Goal: Task Accomplishment & Management: Manage account settings

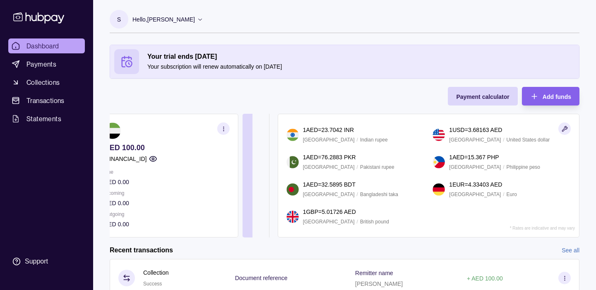
click at [147, 161] on p "[FINANCIAL_ID]" at bounding box center [125, 158] width 43 height 9
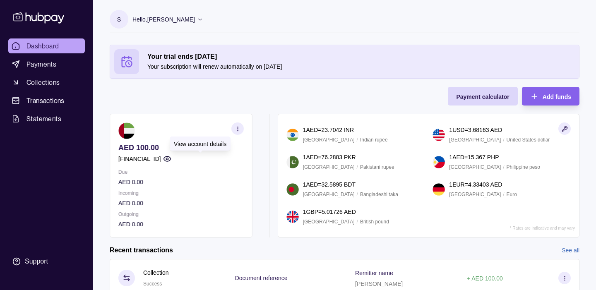
click at [168, 158] on circle "button" at bounding box center [167, 159] width 2 height 2
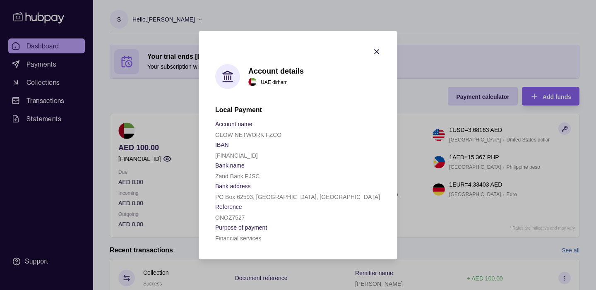
drag, startPoint x: 299, startPoint y: 156, endPoint x: 212, endPoint y: 155, distance: 86.1
click at [212, 155] on section "Account details [GEOGRAPHIC_DATA] dirham Local Payment Account name GLOW NETWOR…" at bounding box center [298, 145] width 199 height 229
copy p "[FINANCIAL_ID]"
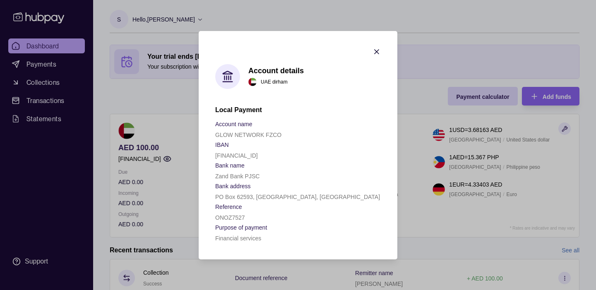
click at [379, 48] on icon "button" at bounding box center [377, 52] width 8 height 8
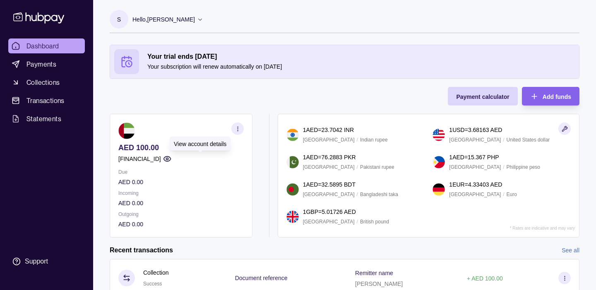
click at [203, 146] on p "View account details" at bounding box center [200, 144] width 53 height 7
click at [240, 129] on icon "button" at bounding box center [238, 129] width 6 height 6
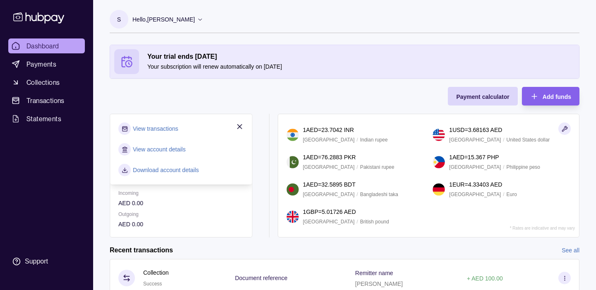
click at [174, 148] on link "View account details" at bounding box center [159, 149] width 53 height 9
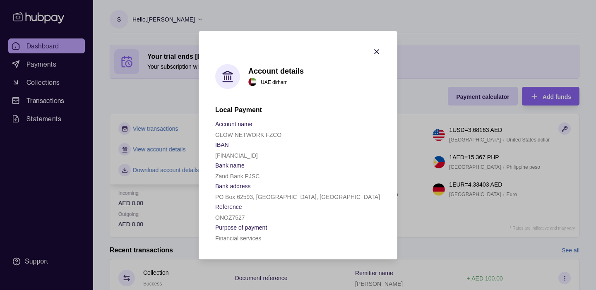
click at [374, 51] on icon "button" at bounding box center [377, 52] width 8 height 8
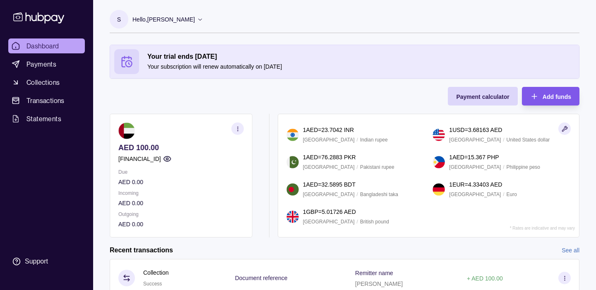
click at [539, 90] on div "Add funds" at bounding box center [544, 96] width 53 height 19
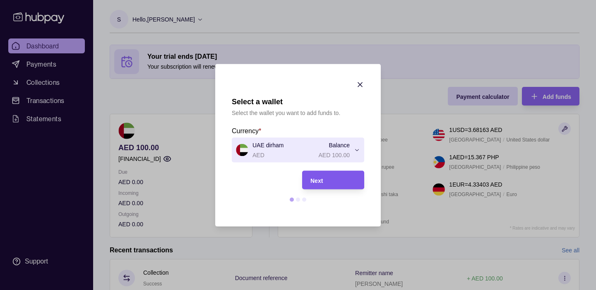
click at [329, 178] on div "Next" at bounding box center [334, 180] width 46 height 10
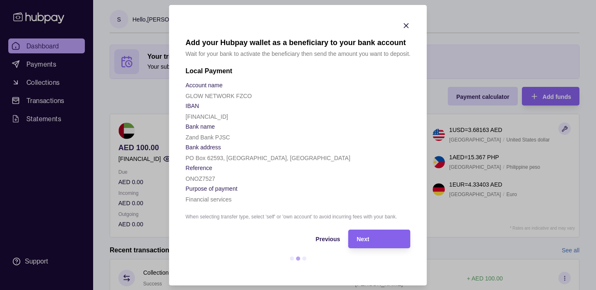
click at [306, 259] on div at bounding box center [304, 259] width 4 height 4
click at [406, 27] on icon "button" at bounding box center [407, 26] width 8 height 8
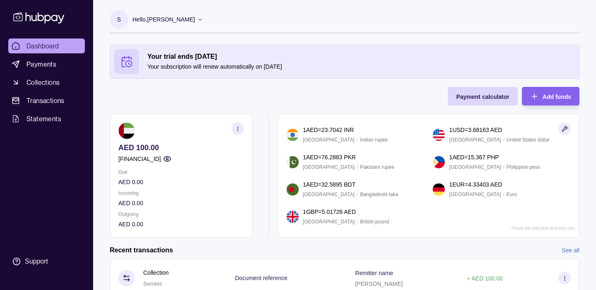
click at [168, 58] on h2 "Your trial ends [DATE]" at bounding box center [361, 56] width 428 height 9
click at [131, 63] on icon at bounding box center [127, 61] width 12 height 12
click at [177, 61] on div "Your trial ends [DATE] Your subscription will renew automatically on [DATE]" at bounding box center [361, 61] width 428 height 19
click at [176, 15] on p "Hello, [PERSON_NAME]" at bounding box center [164, 19] width 63 height 9
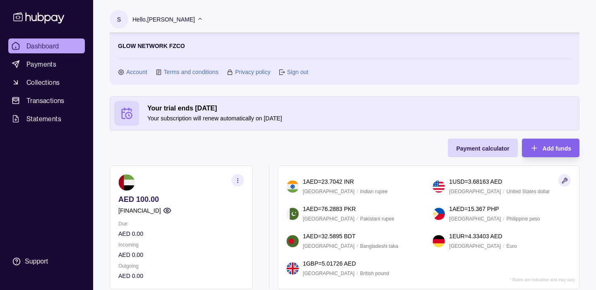
click at [135, 71] on link "Account" at bounding box center [136, 72] width 21 height 9
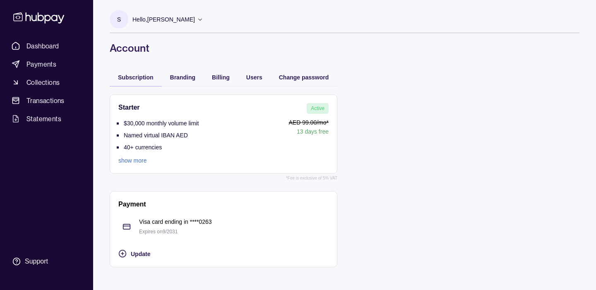
click at [128, 161] on link "show more" at bounding box center [158, 160] width 80 height 9
